Goal: Navigation & Orientation: Find specific page/section

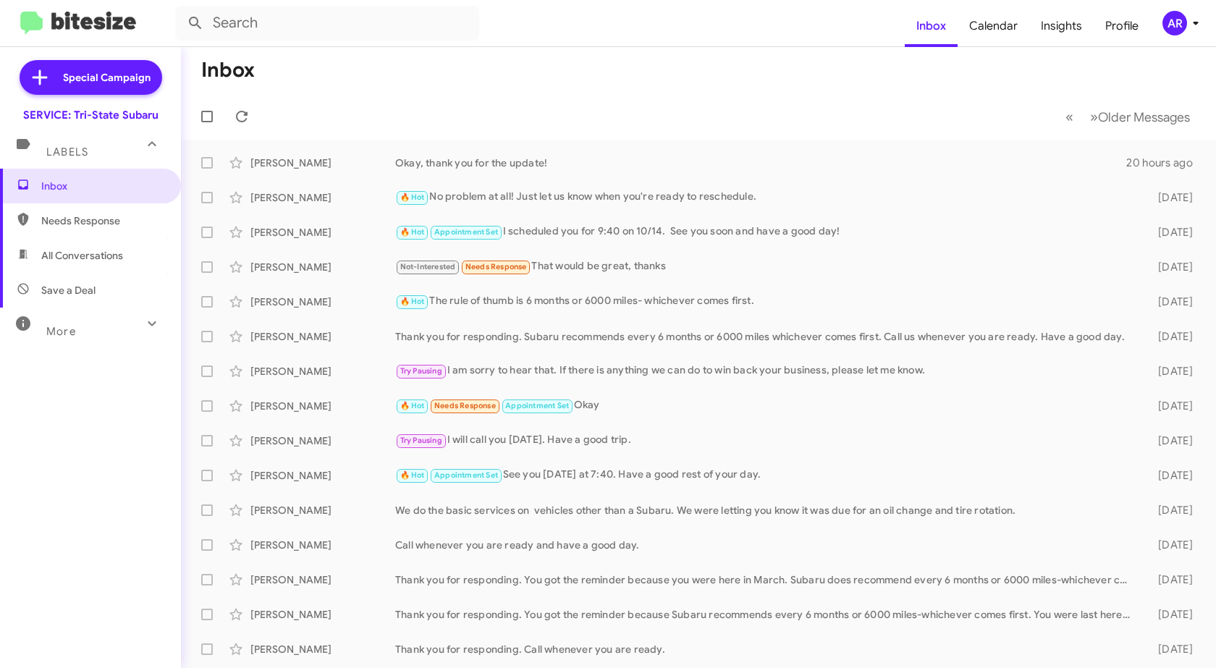
click at [384, 80] on mat-toolbar-row "Inbox" at bounding box center [698, 70] width 1035 height 46
click at [243, 118] on icon at bounding box center [241, 116] width 17 height 17
click at [85, 332] on div "More" at bounding box center [76, 325] width 129 height 27
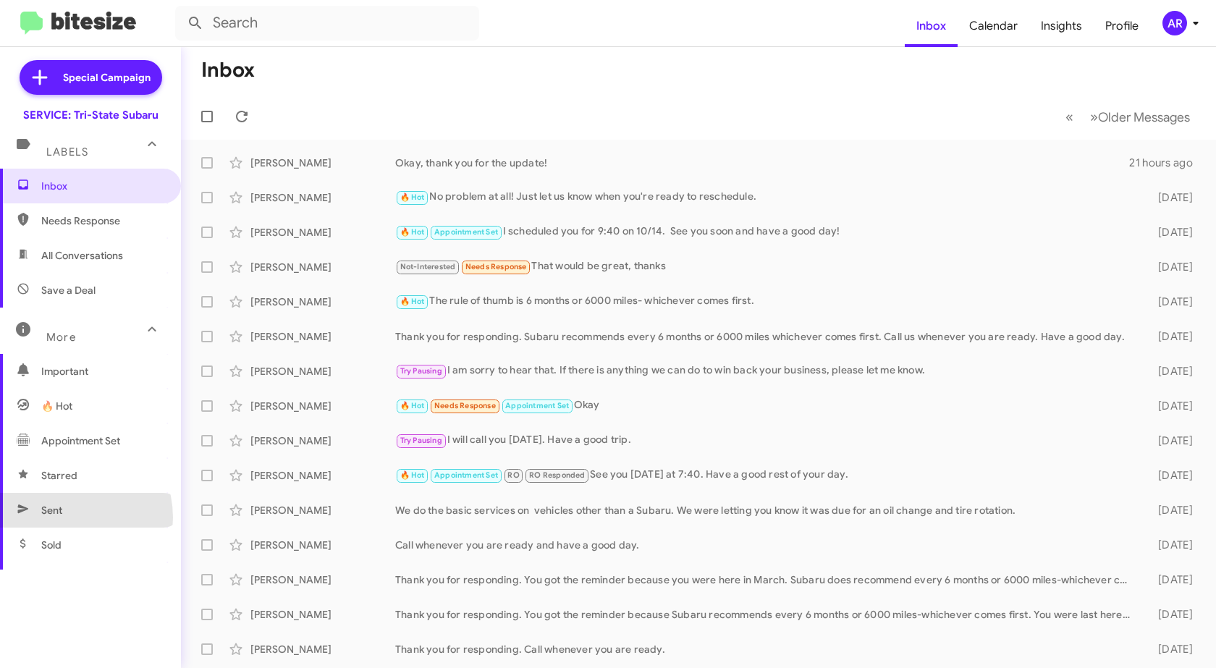
click at [64, 517] on span "Sent" at bounding box center [90, 510] width 181 height 35
type input "in:sent"
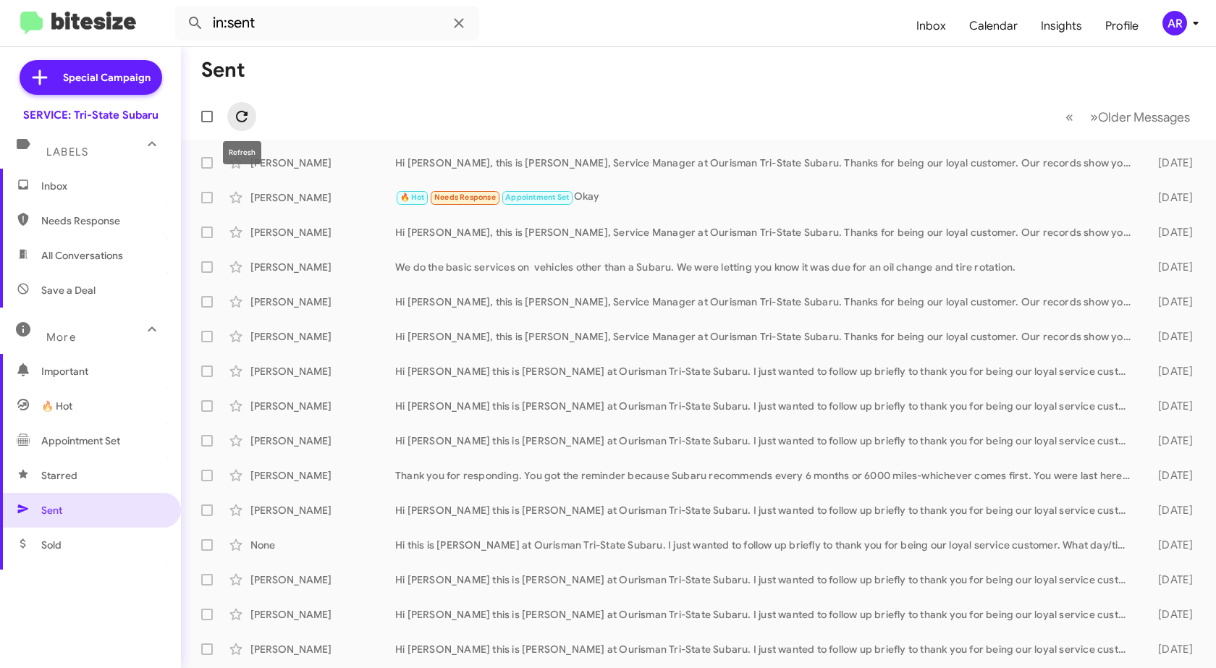
click at [239, 114] on icon at bounding box center [241, 116] width 17 height 17
click at [49, 180] on span "Inbox" at bounding box center [102, 186] width 123 height 14
